Goal: Find specific page/section: Find specific page/section

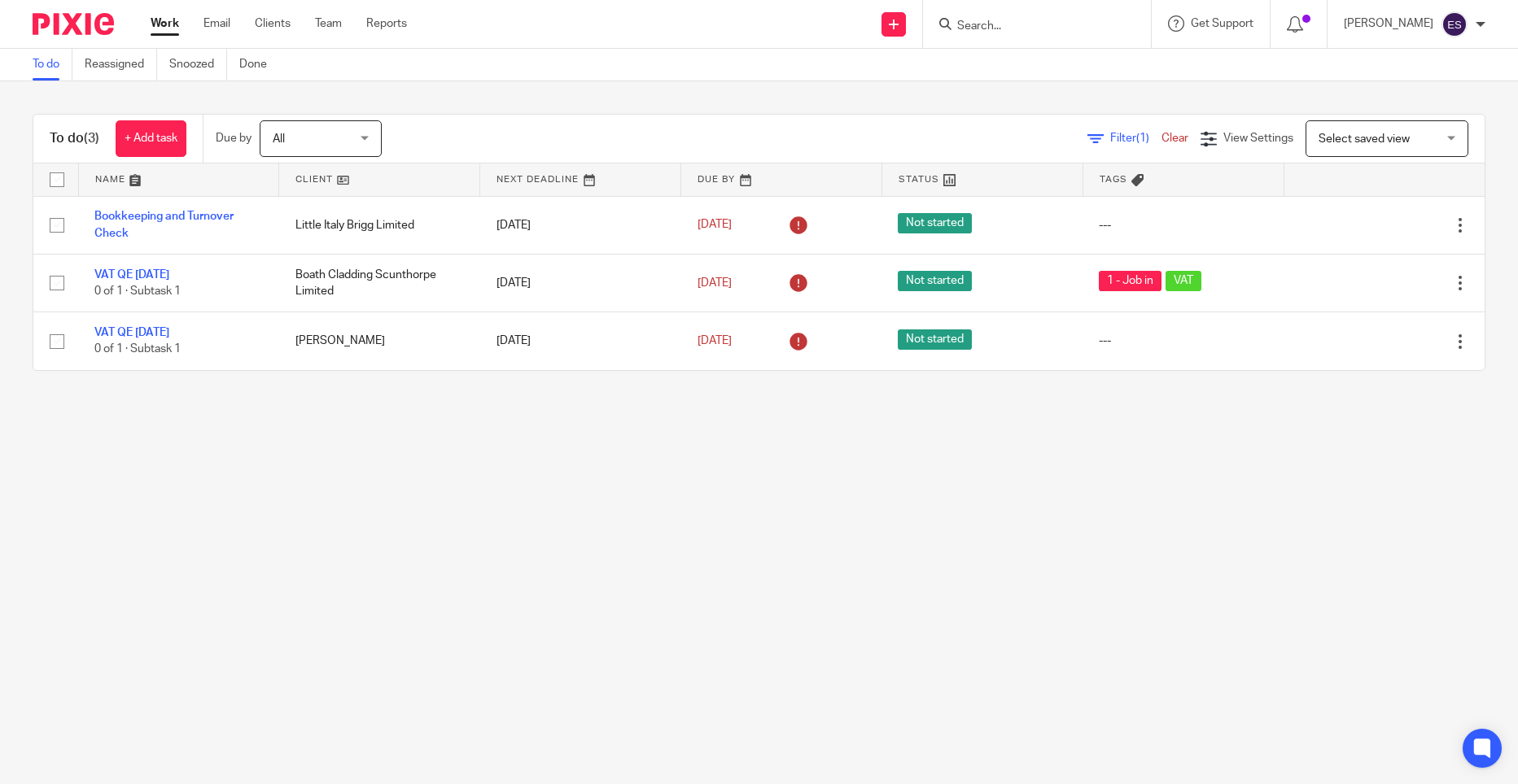
click at [1020, 17] on form at bounding box center [1042, 23] width 173 height 21
click at [1010, 37] on div at bounding box center [1036, 23] width 228 height 48
click at [1014, 25] on input "Search" at bounding box center [1029, 26] width 147 height 15
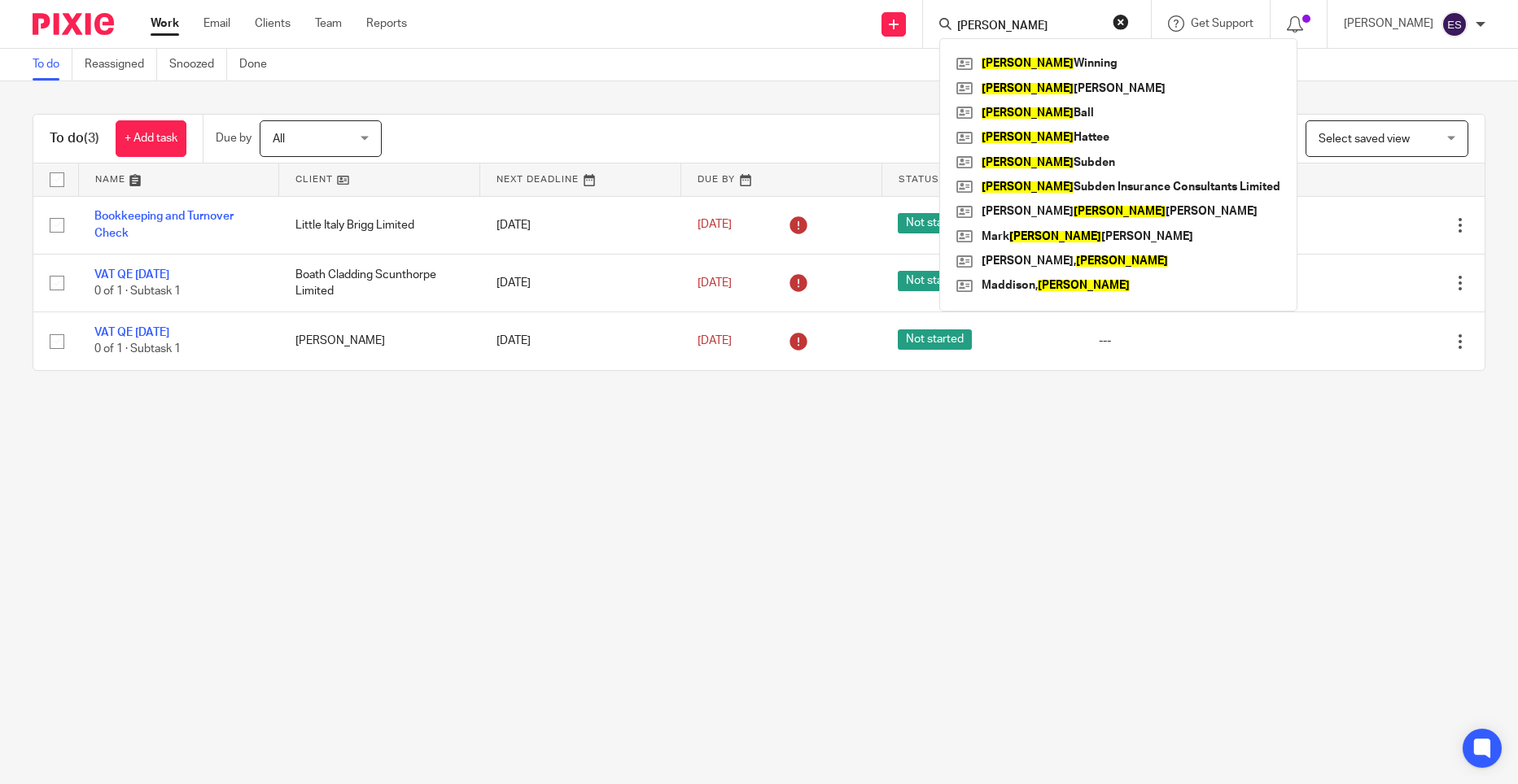
type input "[PERSON_NAME]"
click button "submit" at bounding box center [0, 0] width 0 height 0
click at [1119, 86] on link at bounding box center [1117, 88] width 332 height 24
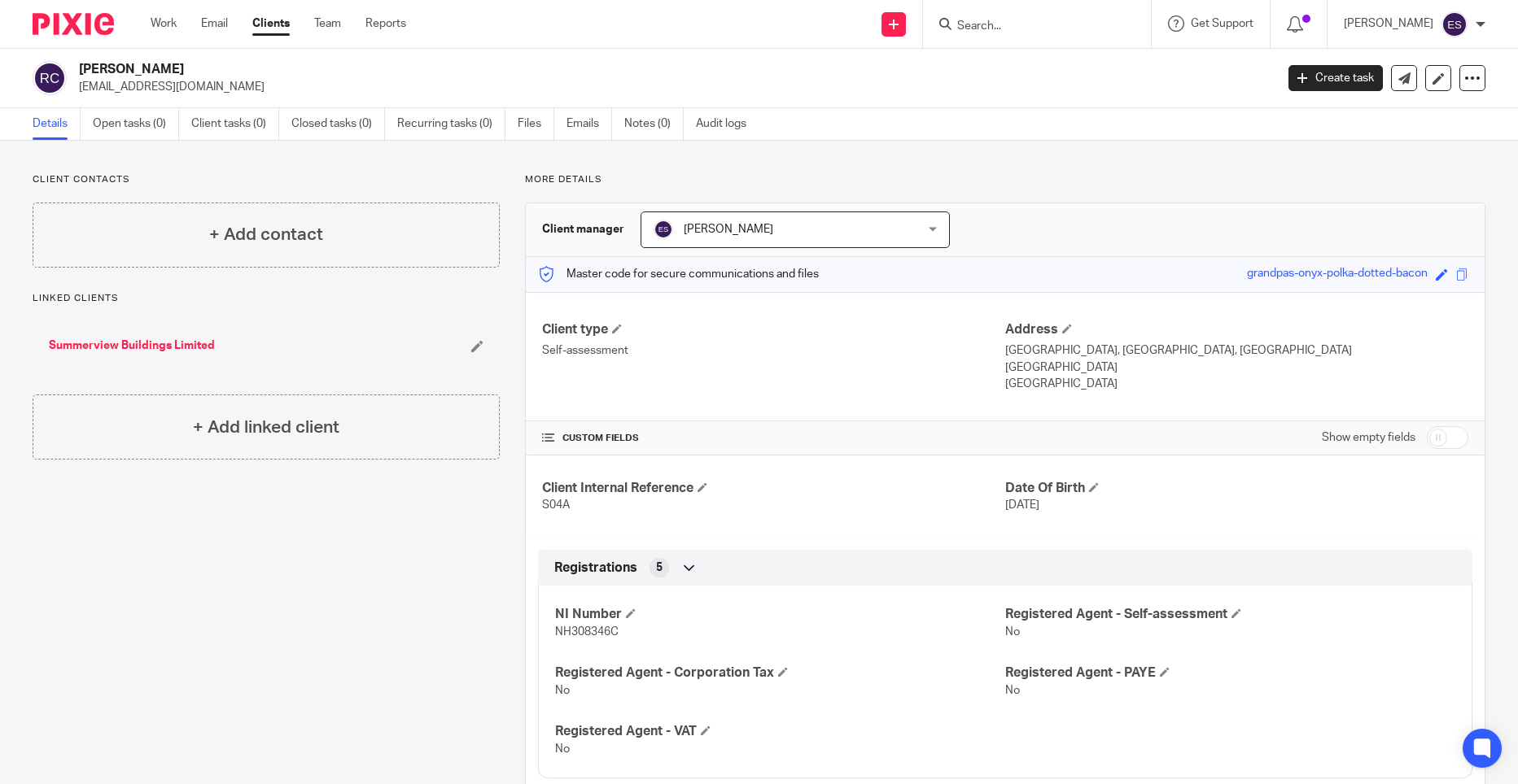
click at [1044, 27] on input "Search" at bounding box center [1029, 26] width 147 height 15
type input "summer"
click at [1085, 64] on link at bounding box center [1053, 63] width 202 height 24
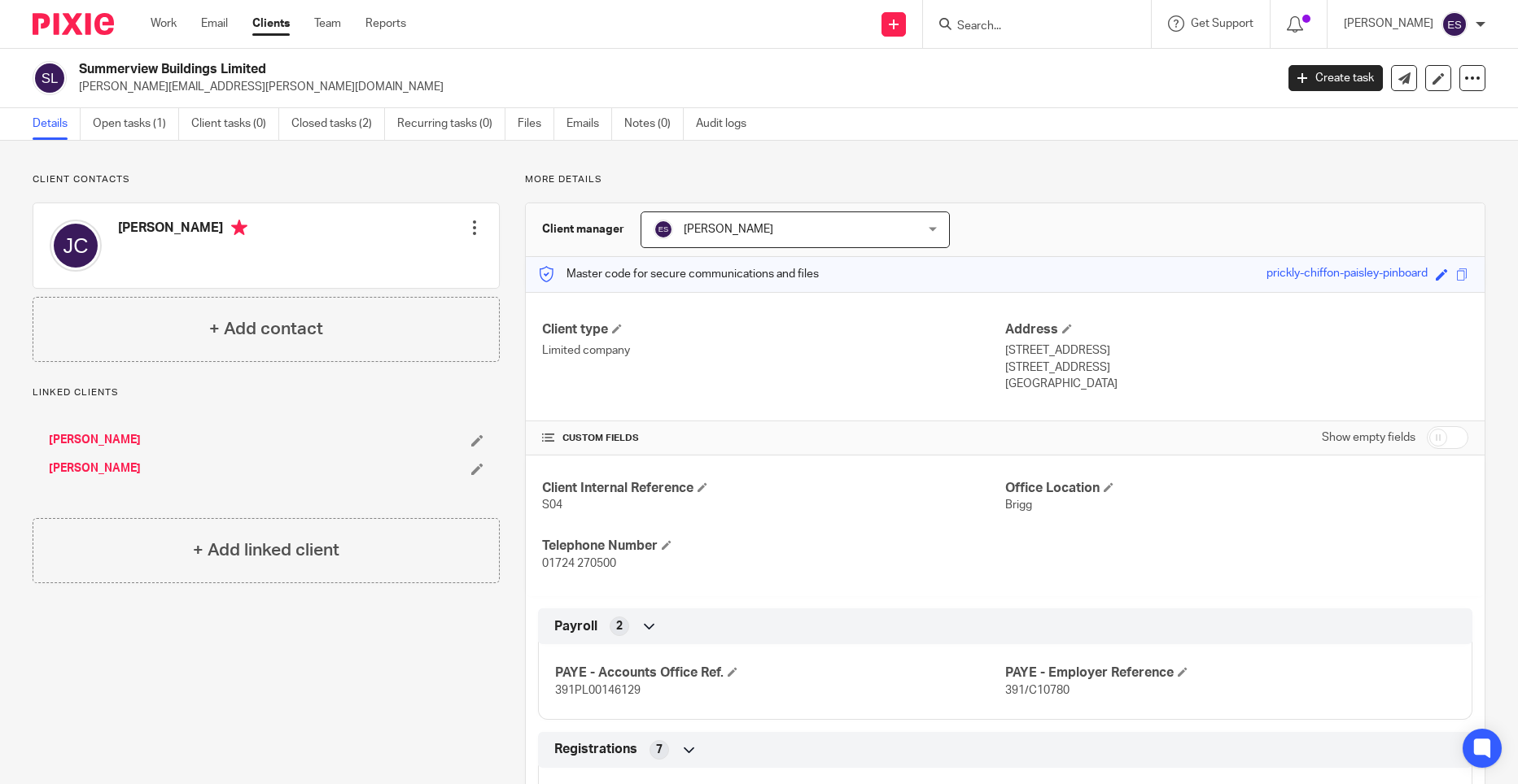
click at [735, 65] on h2 "Summerview Buildings Limited" at bounding box center [553, 69] width 948 height 17
click at [979, 33] on input "Search" at bounding box center [1029, 26] width 147 height 15
click at [1008, 27] on input "Search" at bounding box center [1029, 26] width 147 height 15
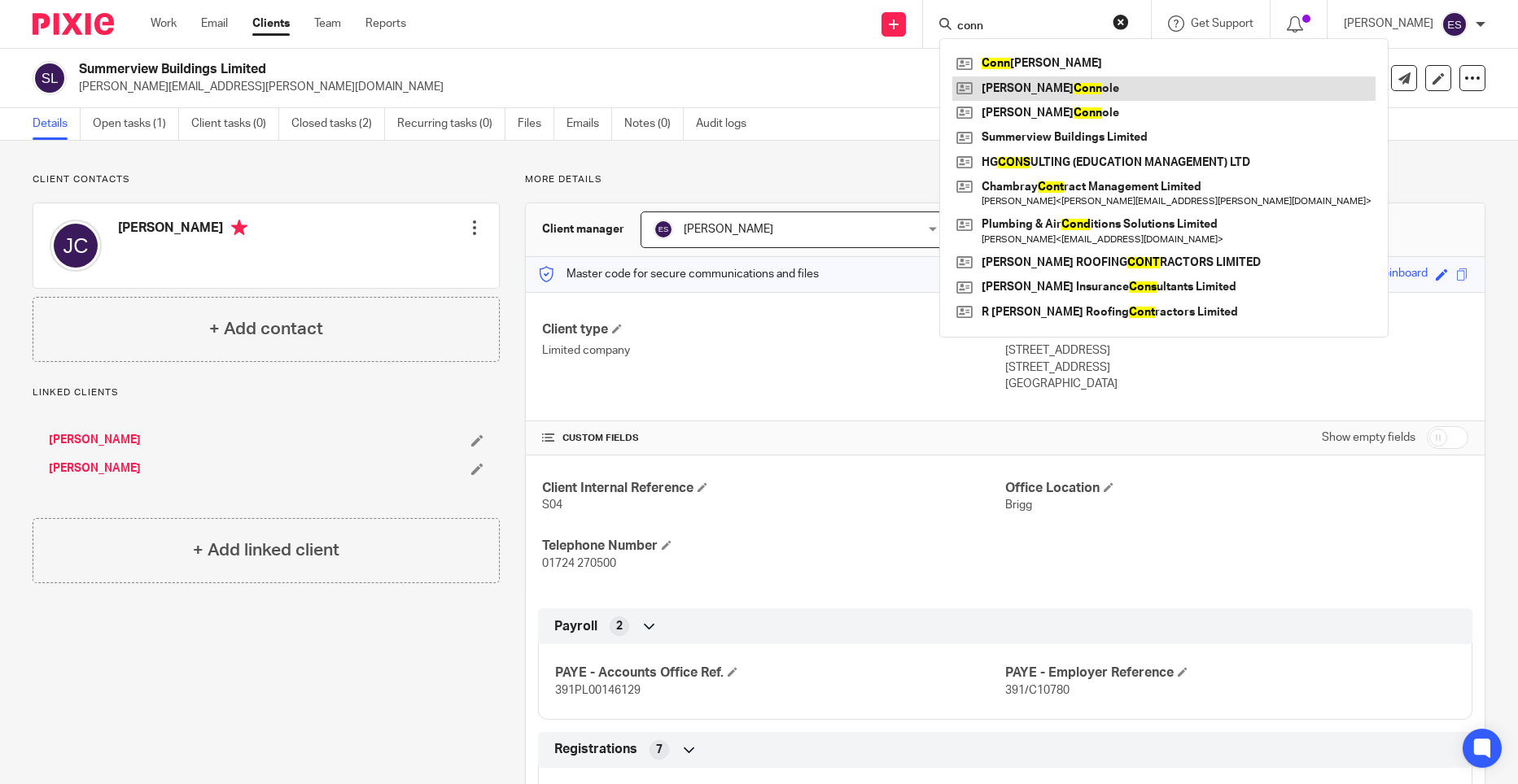
type input "conn"
click at [1116, 93] on link at bounding box center [1163, 88] width 423 height 24
